Goal: Task Accomplishment & Management: Complete application form

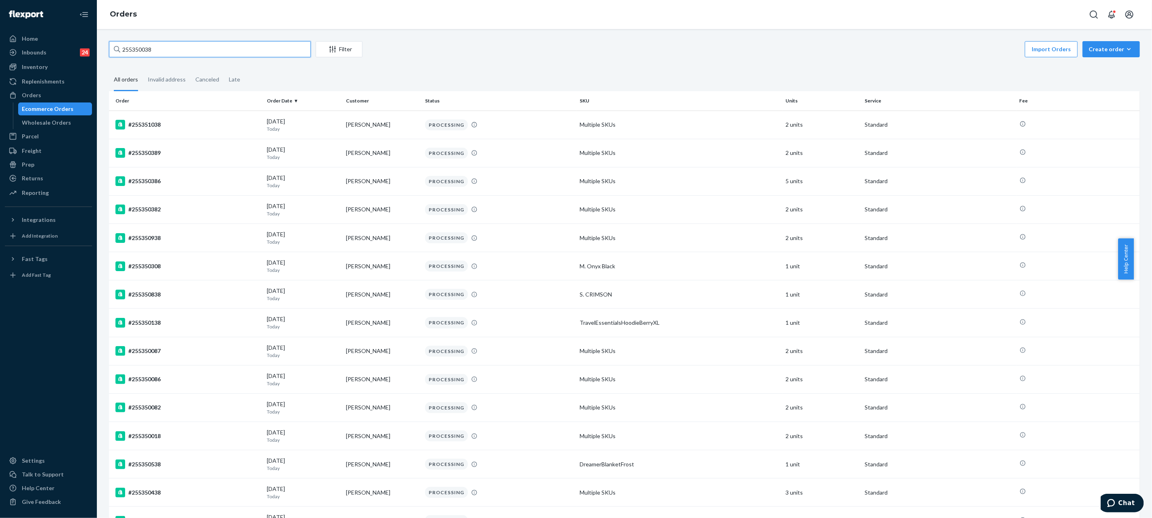
click at [168, 49] on input "255350038" at bounding box center [210, 49] width 202 height 16
paste input "187236"
type input "255187236"
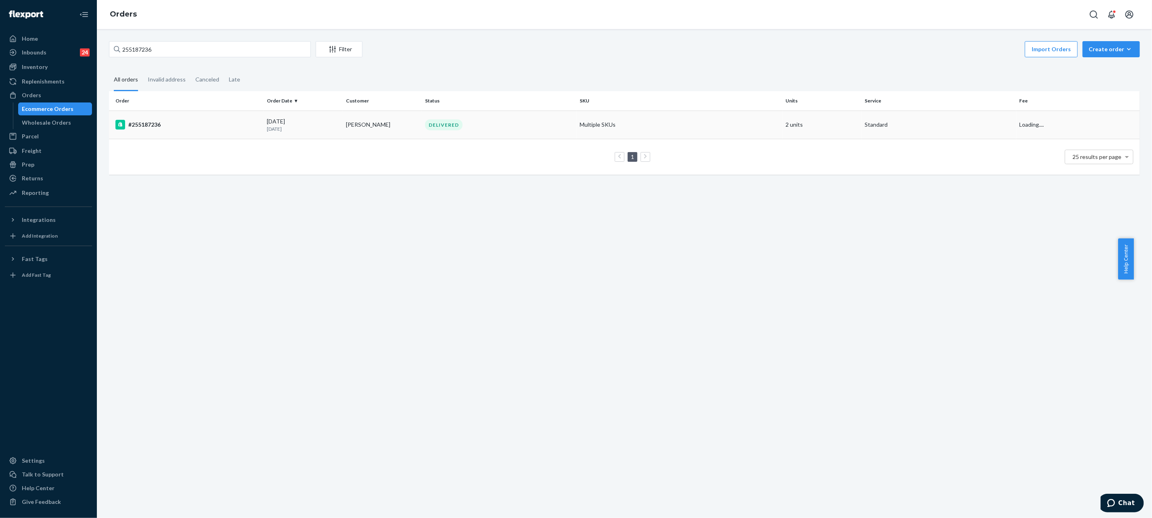
click at [361, 128] on td "[PERSON_NAME]" at bounding box center [382, 125] width 79 height 28
click at [406, 119] on div "255187236 Filter Import Orders Create order Ecommerce order Removal order All o…" at bounding box center [624, 273] width 1055 height 489
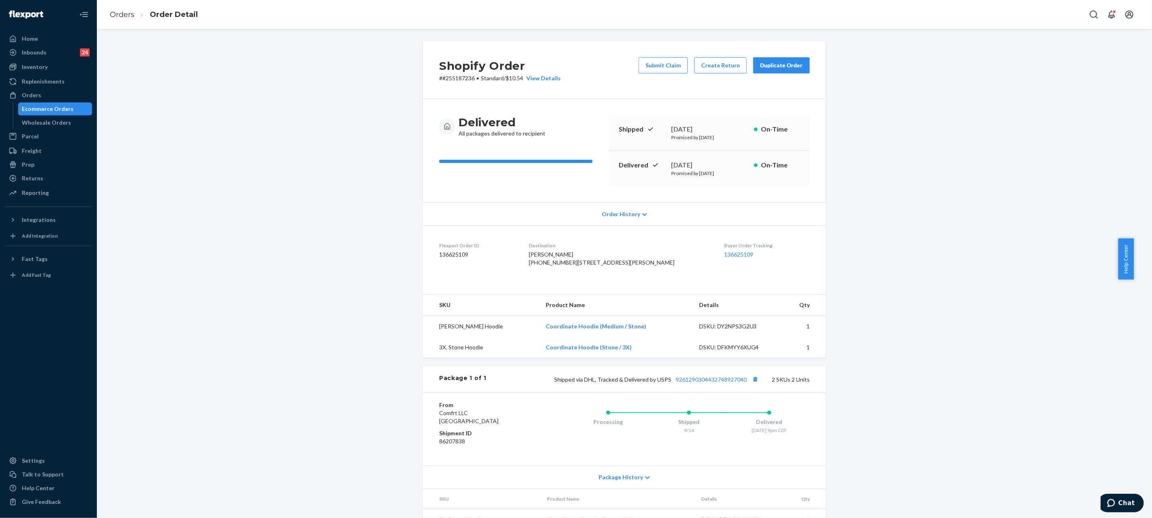
click at [627, 200] on div "Delivered All packages delivered to recipient Shipped [DATE] Promised by [DATE]…" at bounding box center [624, 151] width 403 height 104
click at [633, 201] on div "Delivered All packages delivered to recipient Shipped [DATE] Promised by [DATE]…" at bounding box center [624, 151] width 403 height 104
click at [310, 80] on div "Shopify Order # #255187236 • Standard / $10.54 View Details Submit Claim Create…" at bounding box center [624, 301] width 1043 height 520
click at [724, 252] on link "136625109" at bounding box center [738, 254] width 29 height 7
click at [124, 16] on link "Orders" at bounding box center [122, 14] width 25 height 9
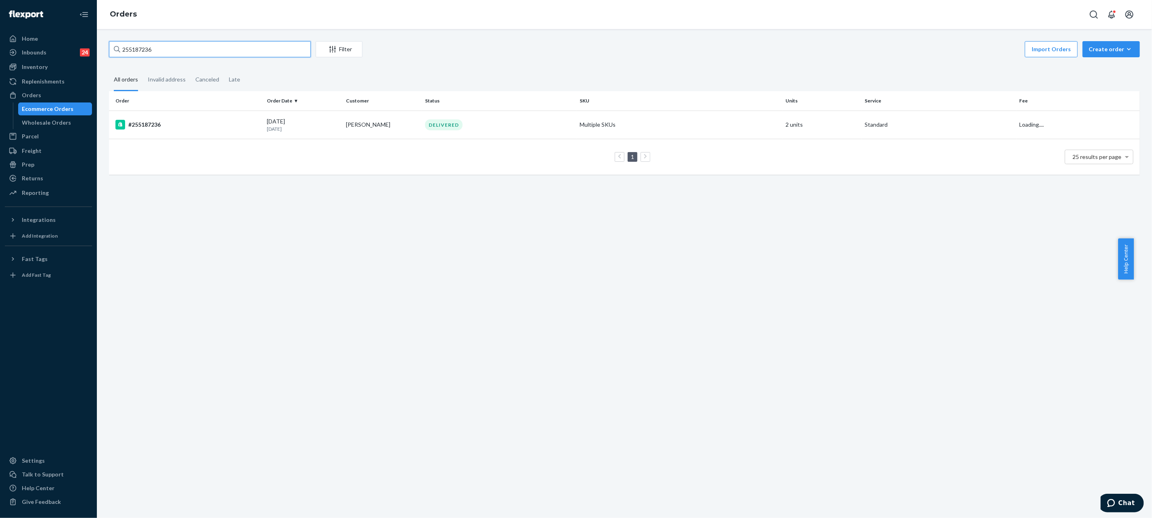
click at [211, 52] on input "255187236" at bounding box center [210, 49] width 202 height 16
paste input "293036"
type input "255293036"
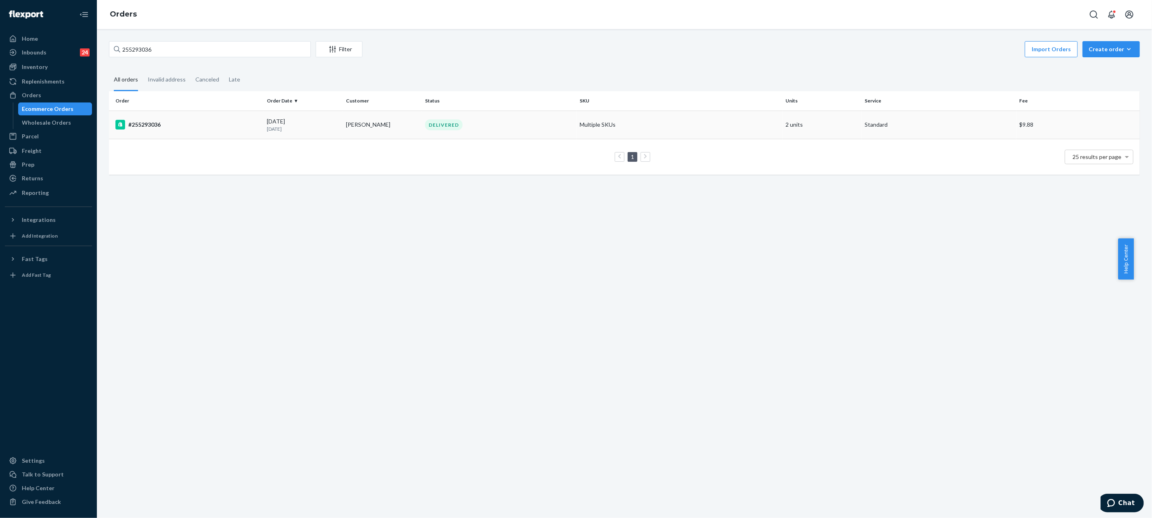
click at [398, 120] on td "[PERSON_NAME]" at bounding box center [382, 125] width 79 height 28
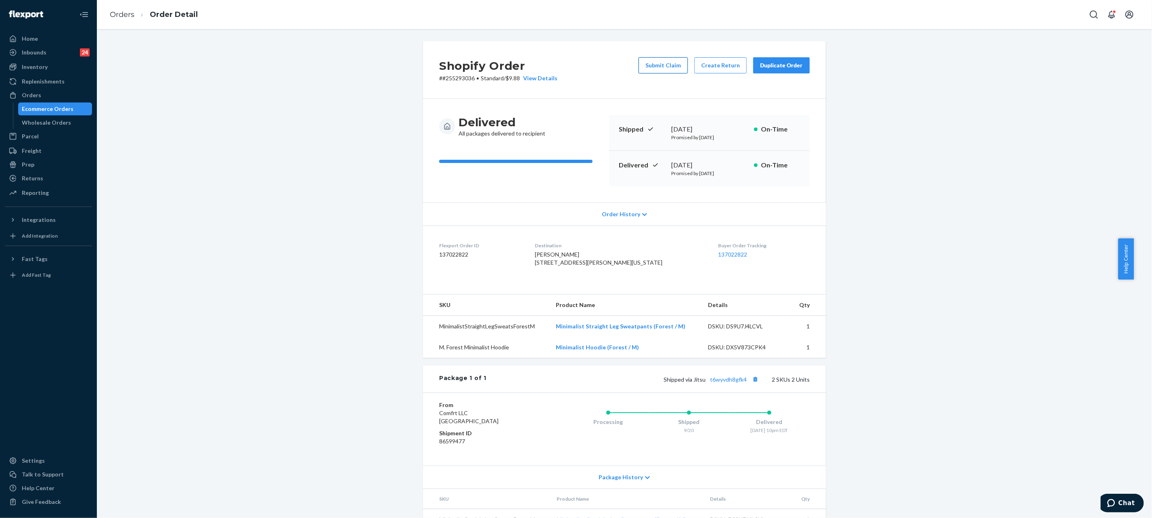
click at [639, 66] on button "Submit Claim" at bounding box center [662, 65] width 49 height 16
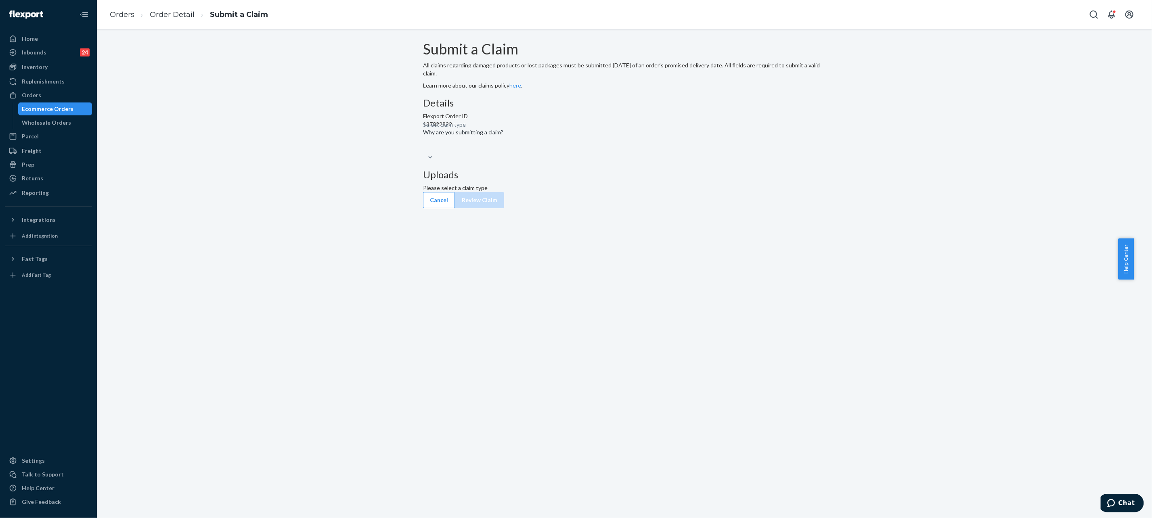
click at [507, 161] on div "Select claim type" at bounding box center [624, 153] width 403 height 18
click at [424, 157] on div "Select claim type" at bounding box center [423, 152] width 1 height 10
click at [424, 156] on input "Why are you submitting a claim? Select claim type" at bounding box center [423, 152] width 1 height 8
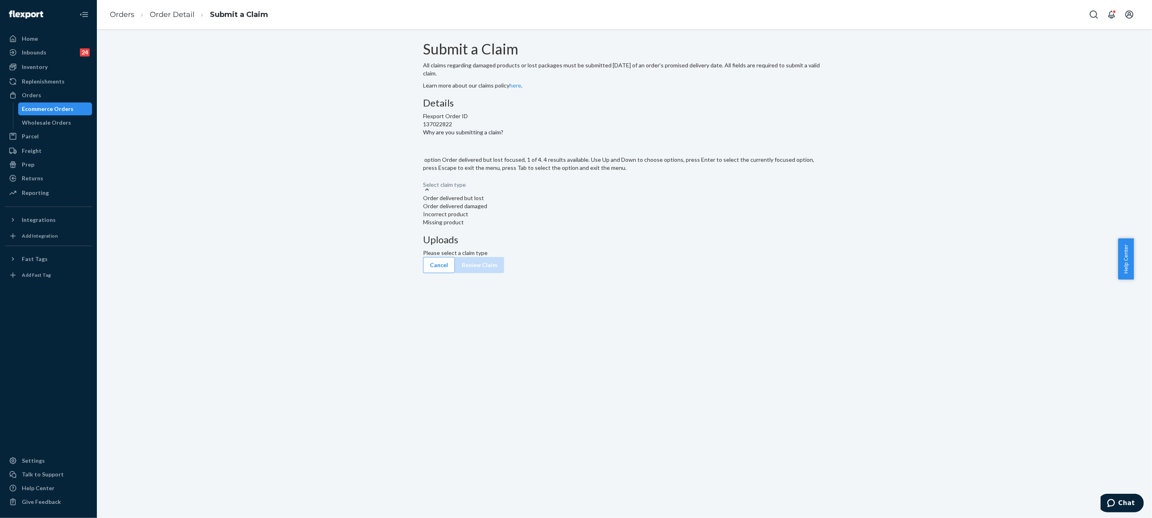
click at [527, 202] on div "Order delivered but lost" at bounding box center [624, 198] width 403 height 8
click at [424, 185] on input "Why are you submitting a claim? option Order delivered but lost focused, 1 of 4…" at bounding box center [423, 181] width 1 height 8
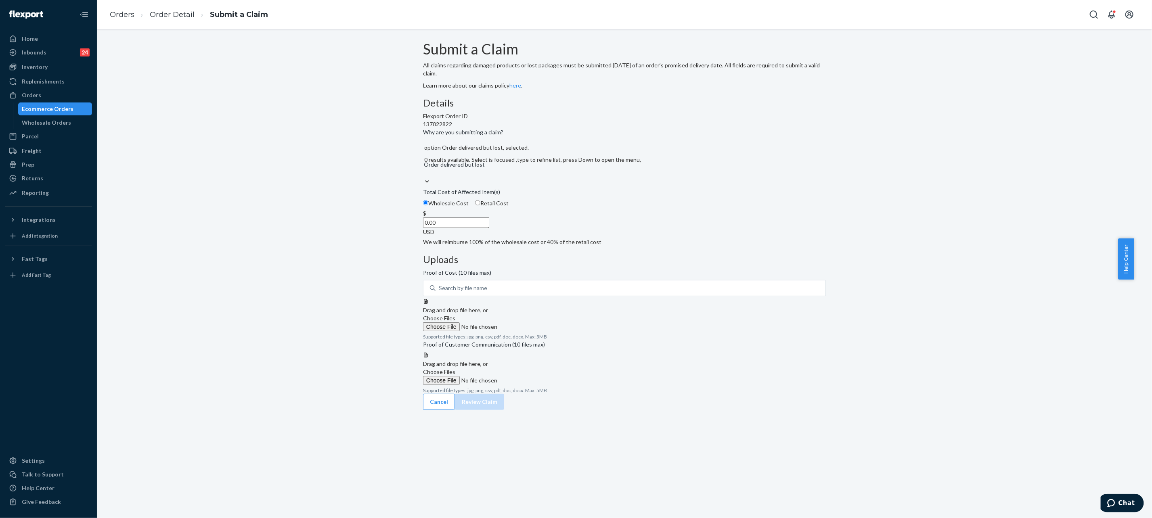
click at [489, 228] on input "0.00" at bounding box center [456, 223] width 66 height 10
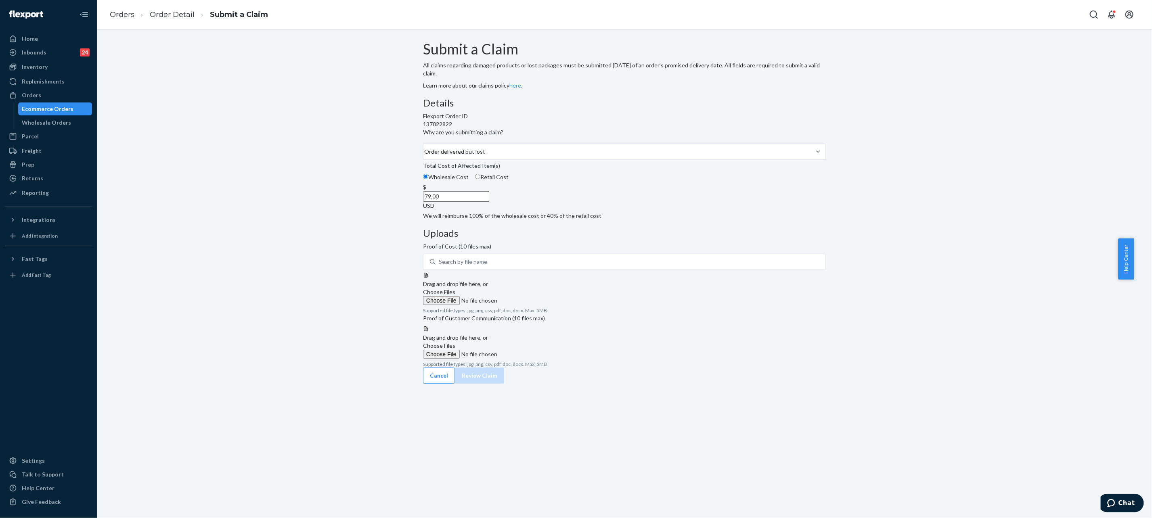
type input "79.00"
click at [455, 289] on span "Choose Files" at bounding box center [439, 292] width 32 height 7
click at [533, 296] on input "Choose Files" at bounding box center [478, 300] width 110 height 9
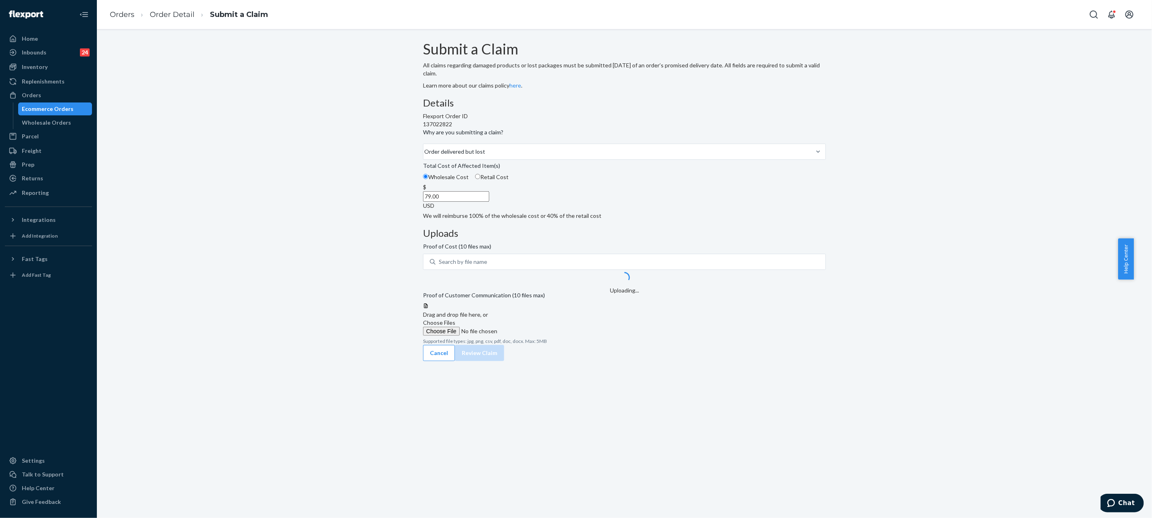
click at [455, 326] on span "Choose Files" at bounding box center [439, 322] width 32 height 7
click at [533, 332] on input "Choose Files" at bounding box center [478, 331] width 110 height 9
